Goal: Navigation & Orientation: Find specific page/section

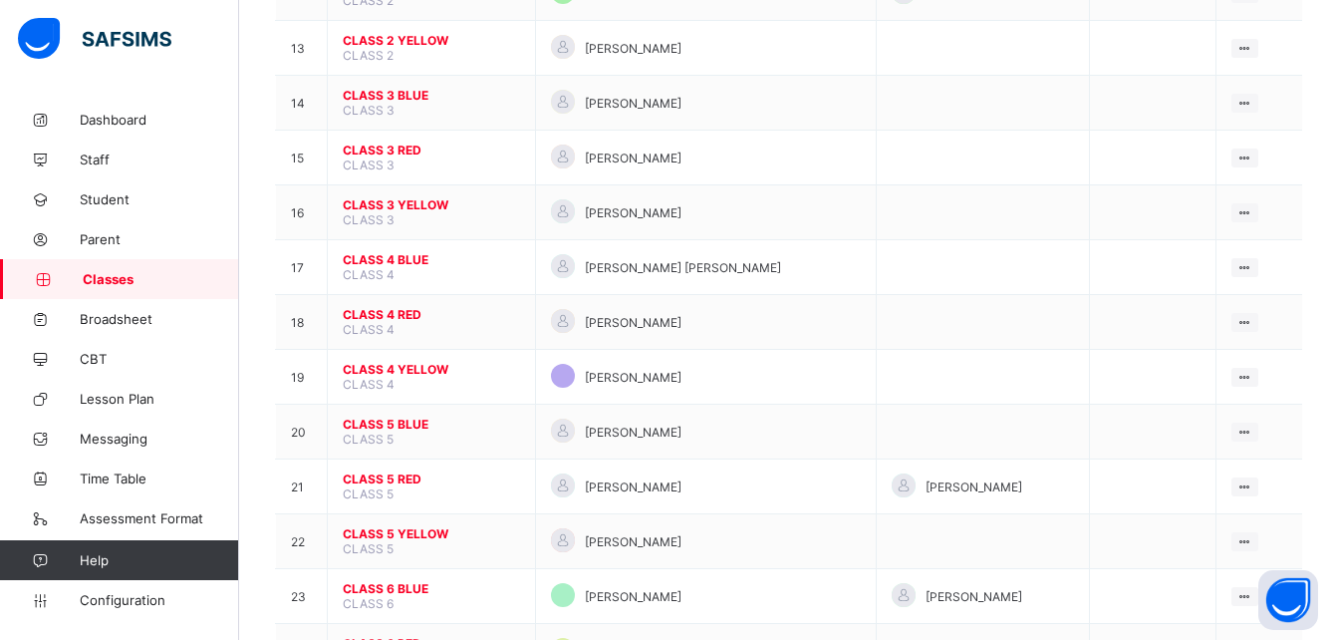
scroll to position [1014, 0]
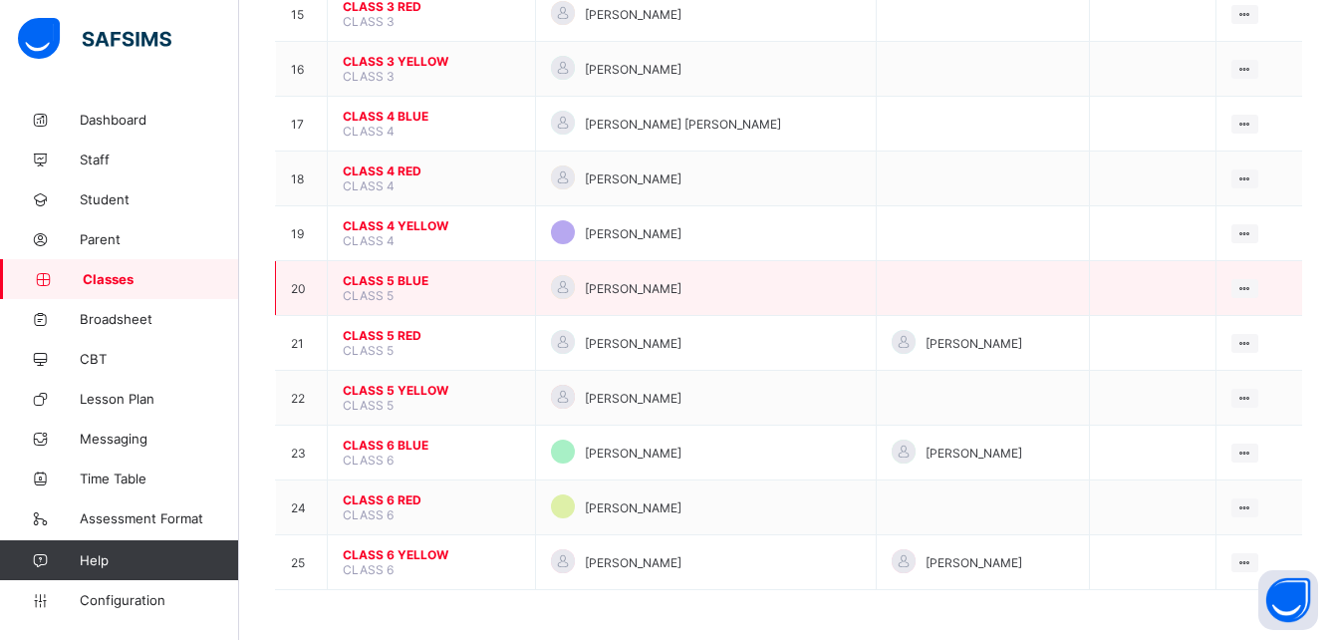
click at [393, 280] on span "CLASS 5 BLUE" at bounding box center [431, 280] width 177 height 15
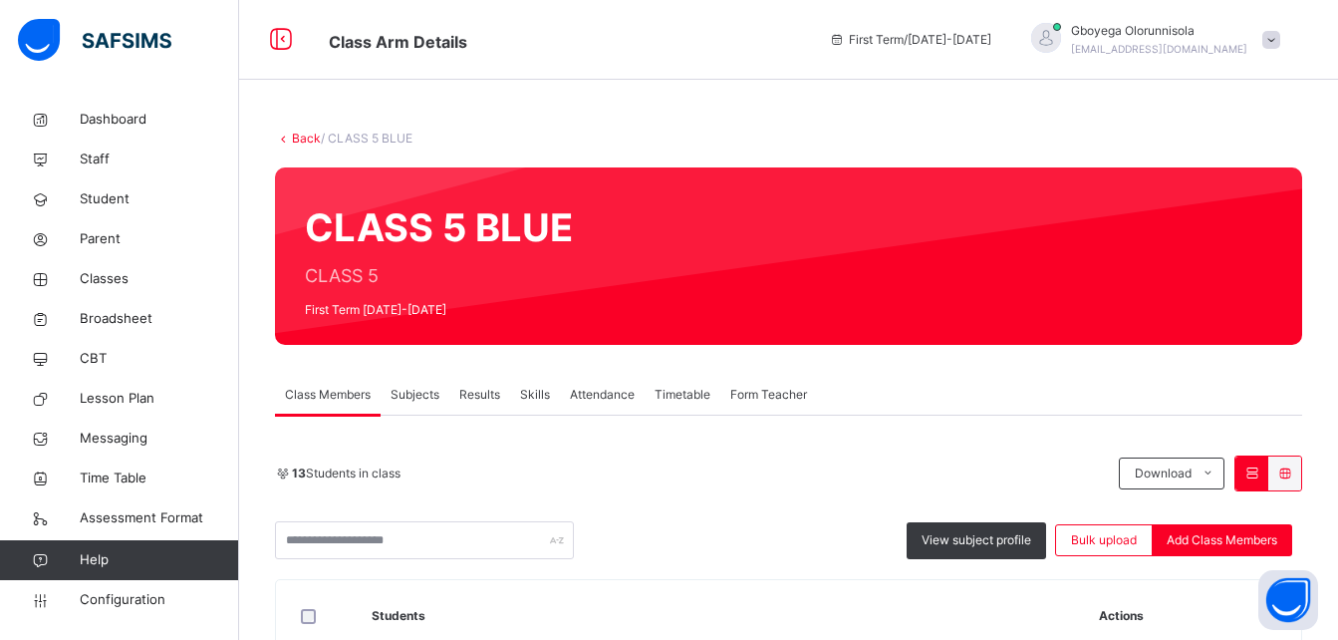
click at [428, 395] on span "Subjects" at bounding box center [415, 395] width 49 height 18
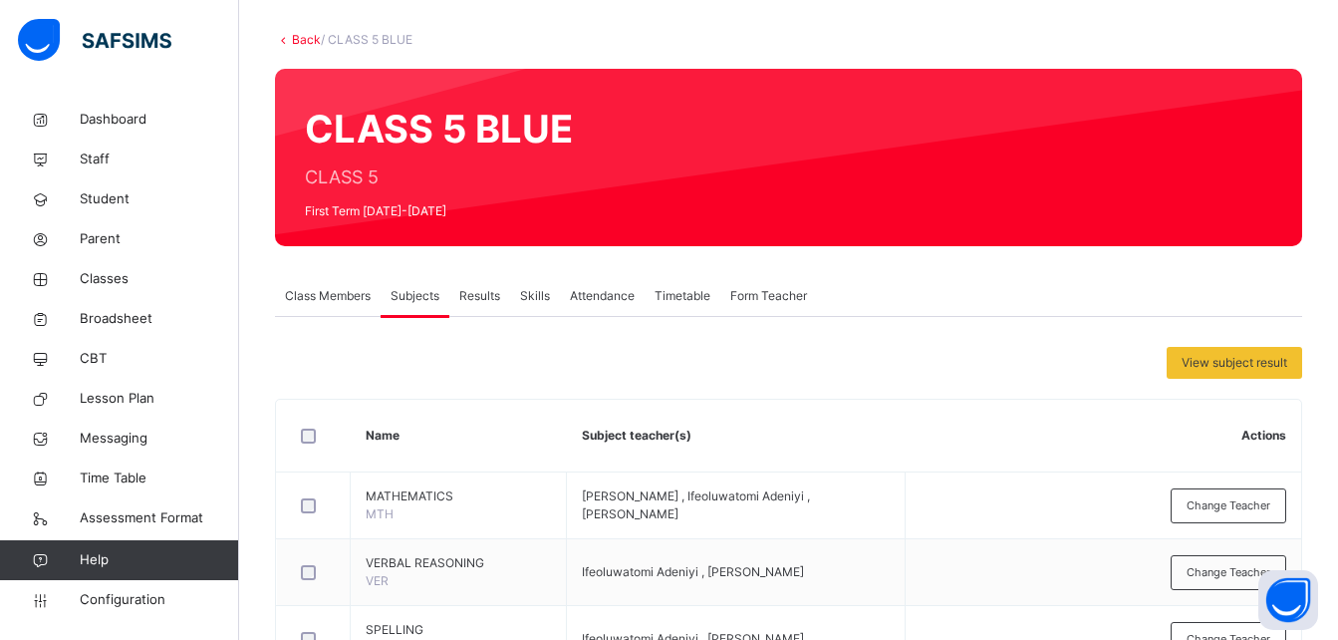
scroll to position [114, 0]
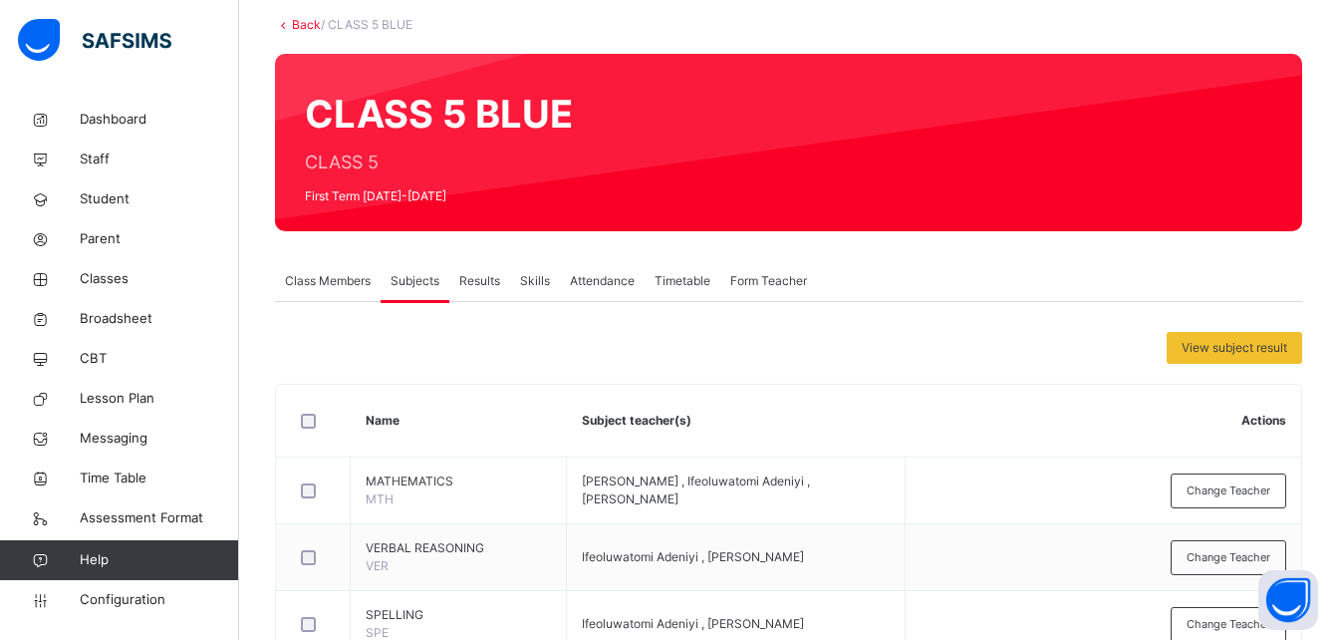
click at [309, 264] on div "Class Members" at bounding box center [328, 281] width 106 height 40
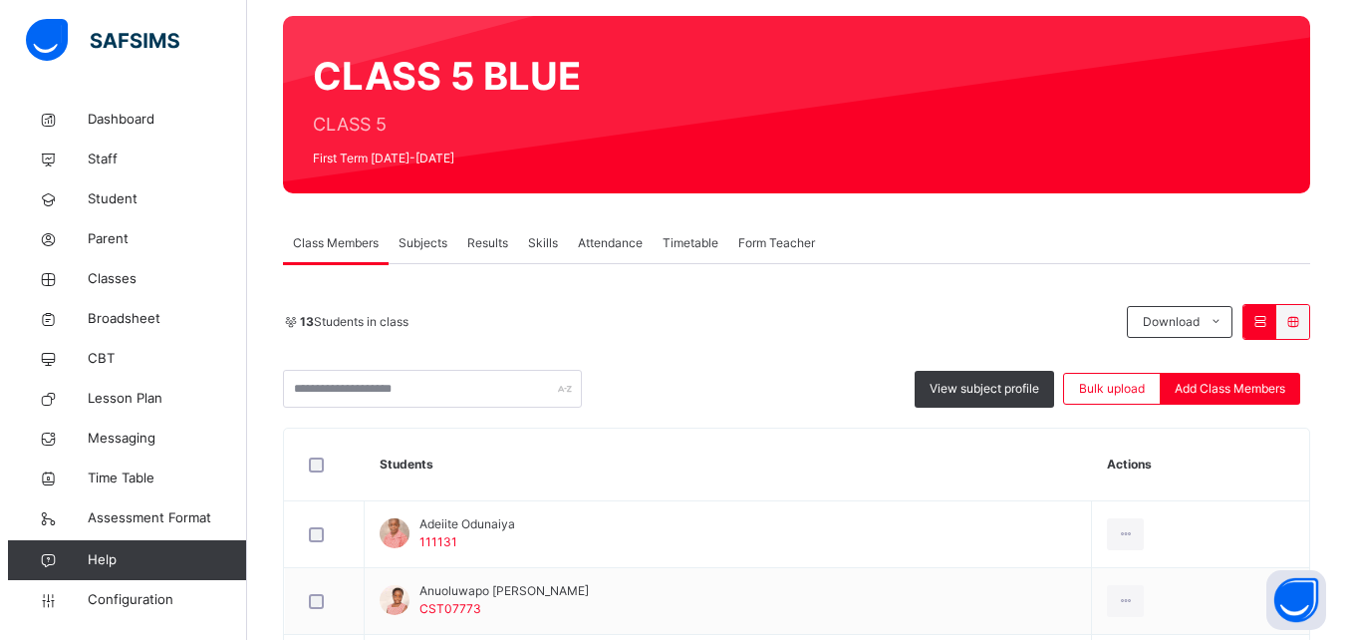
scroll to position [0, 0]
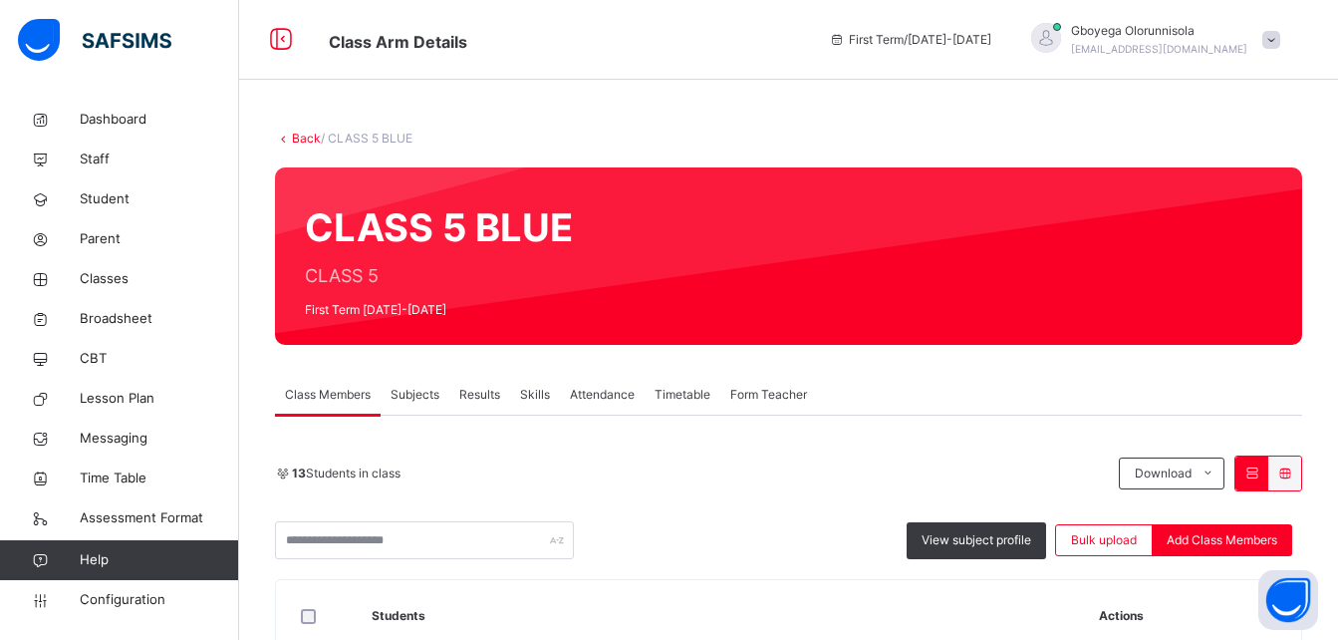
click at [312, 138] on link "Back" at bounding box center [306, 138] width 29 height 15
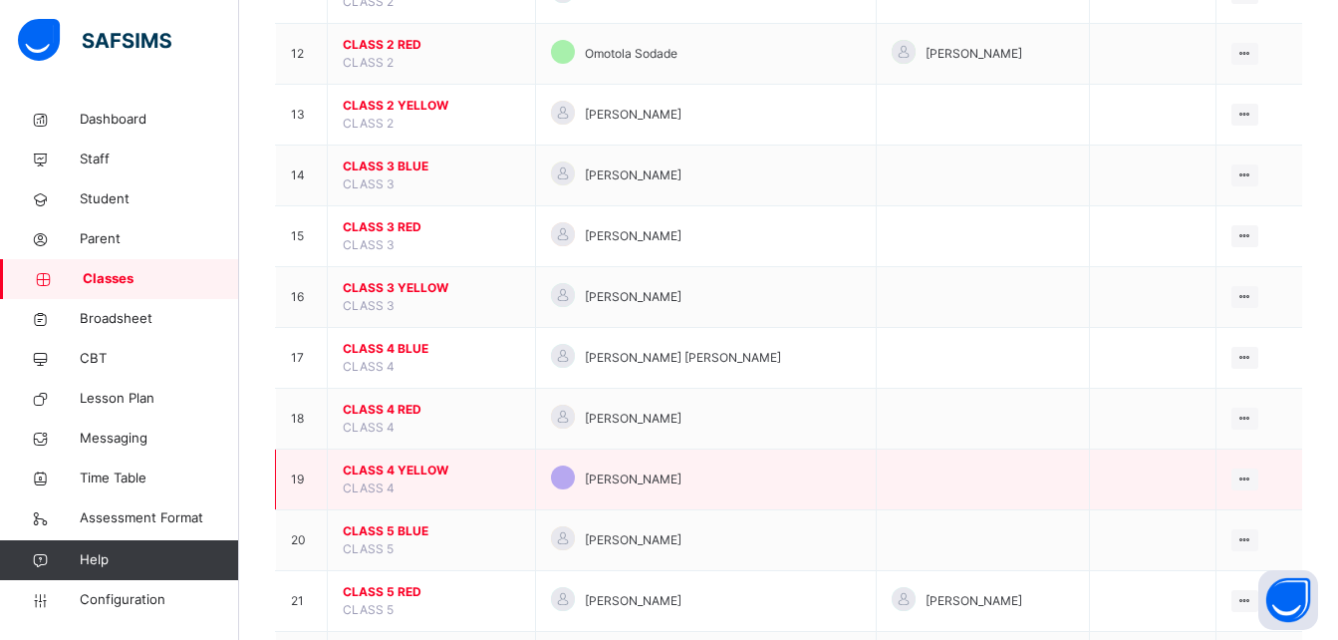
scroll to position [1167, 0]
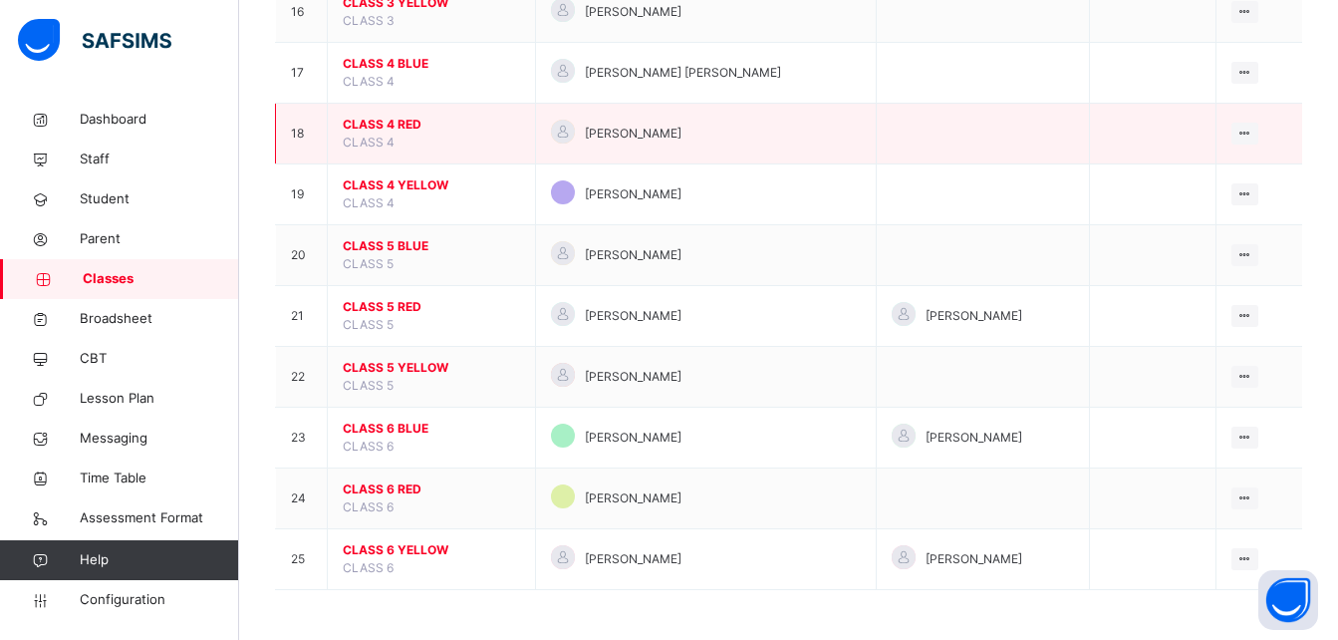
click at [384, 120] on span "CLASS 4 RED" at bounding box center [431, 125] width 177 height 18
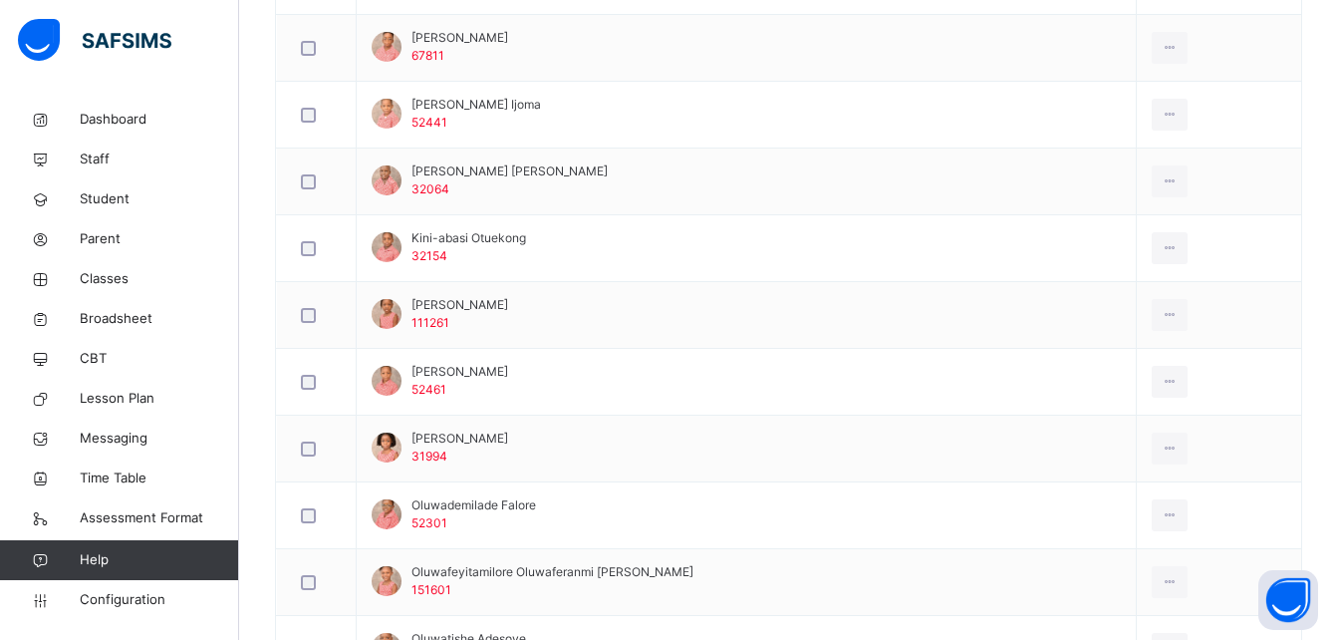
scroll to position [1258, 0]
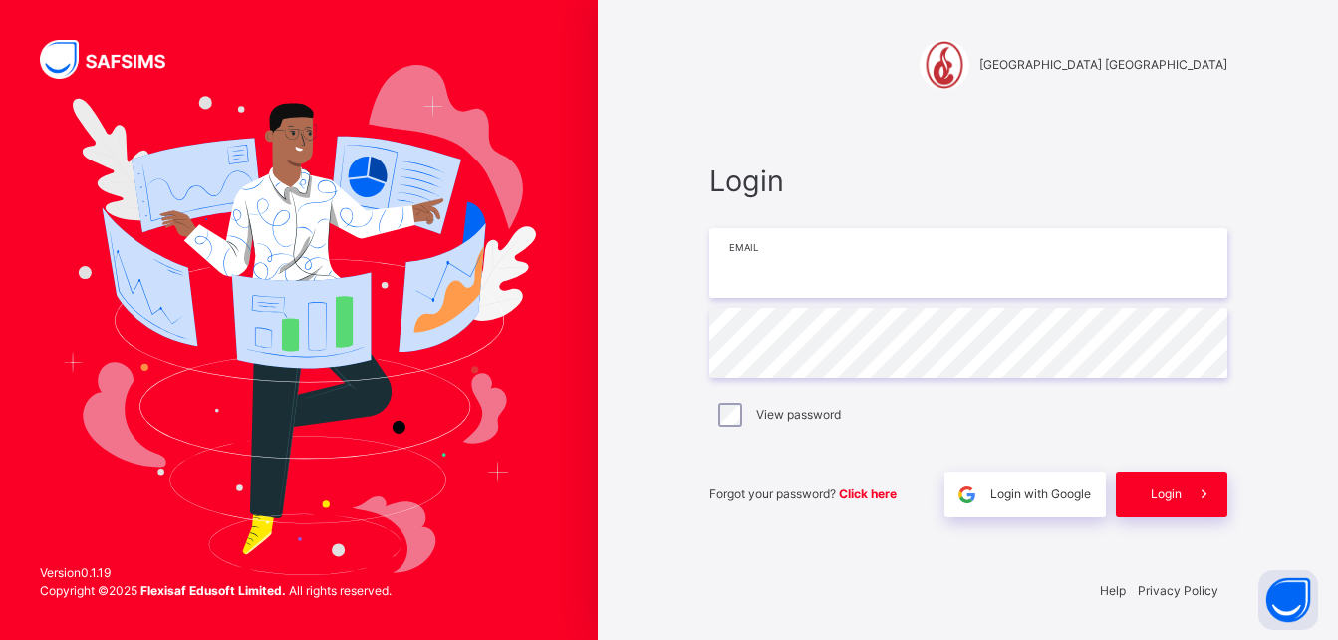
type input "**********"
